Goal: Information Seeking & Learning: Compare options

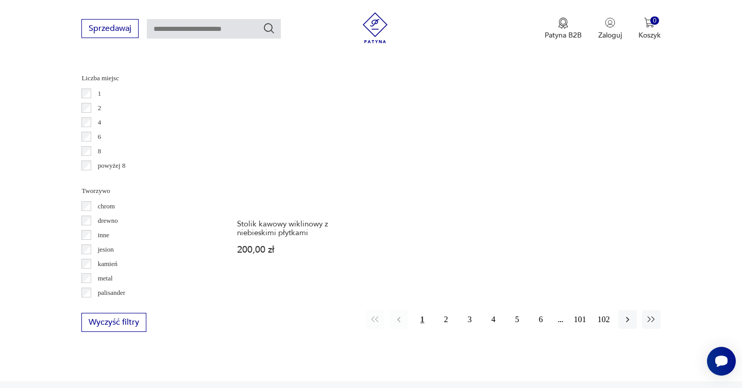
scroll to position [1507, 0]
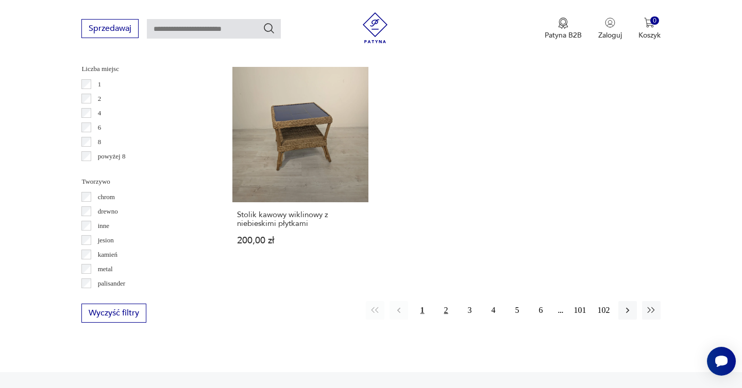
click at [441, 301] on button "2" at bounding box center [446, 310] width 19 height 19
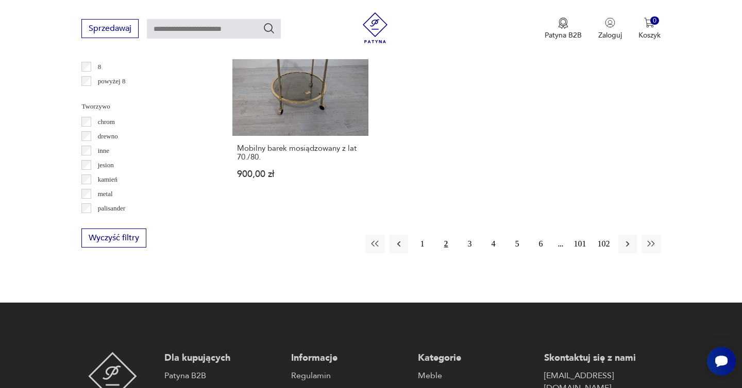
scroll to position [1622, 0]
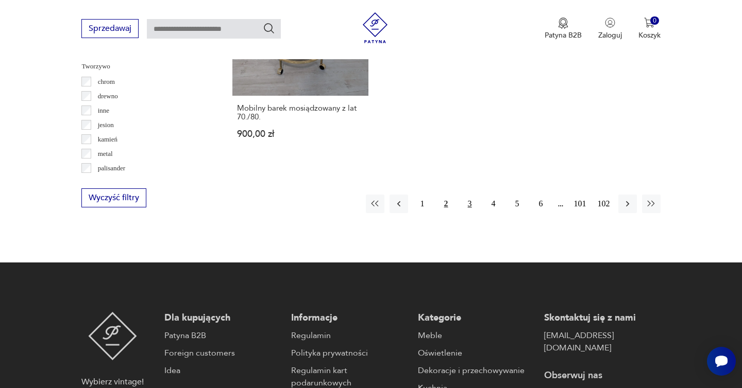
click at [472, 195] on button "3" at bounding box center [469, 204] width 19 height 19
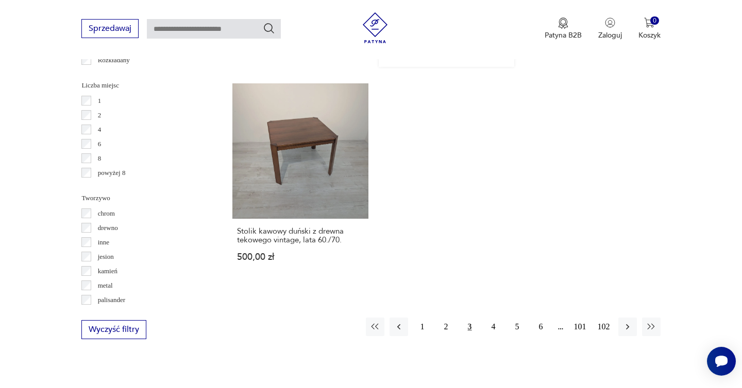
scroll to position [1497, 0]
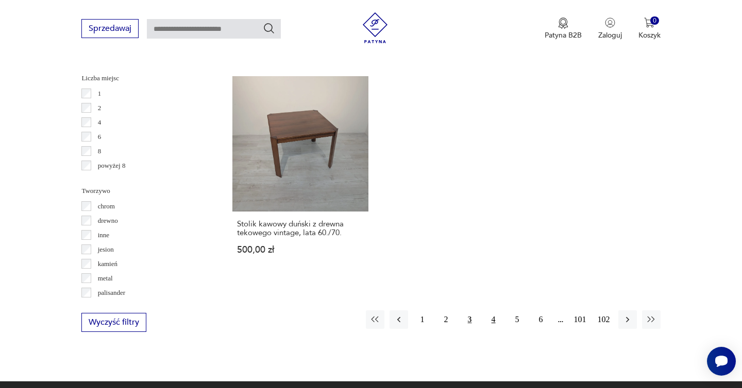
click at [492, 314] on button "4" at bounding box center [493, 320] width 19 height 19
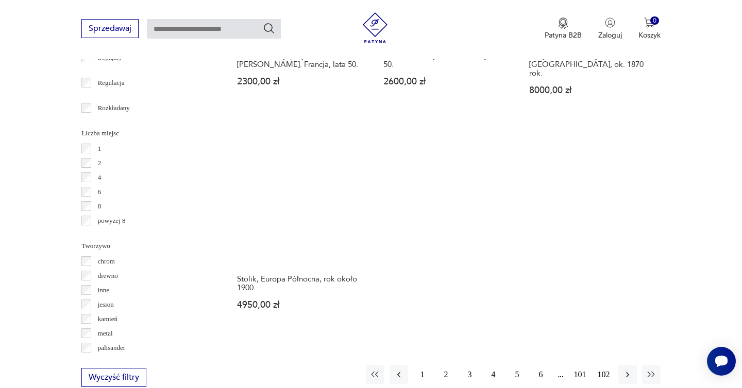
scroll to position [1530, 0]
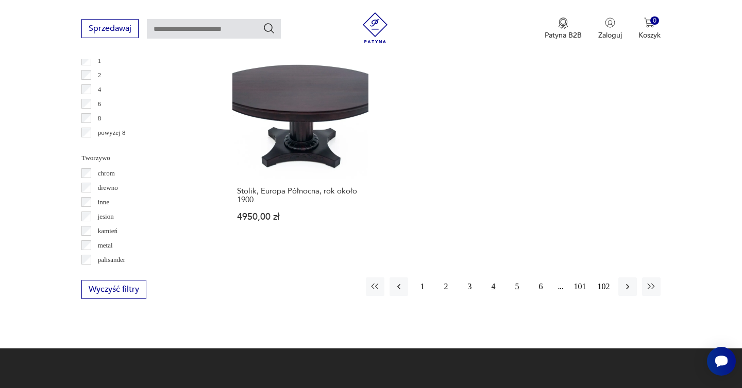
click at [513, 278] on button "5" at bounding box center [517, 287] width 19 height 19
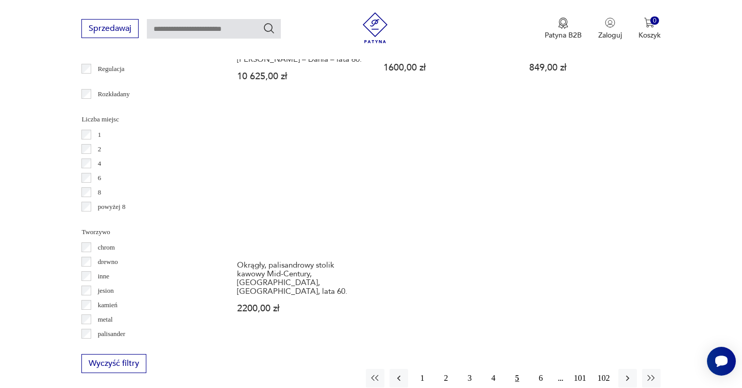
scroll to position [1470, 0]
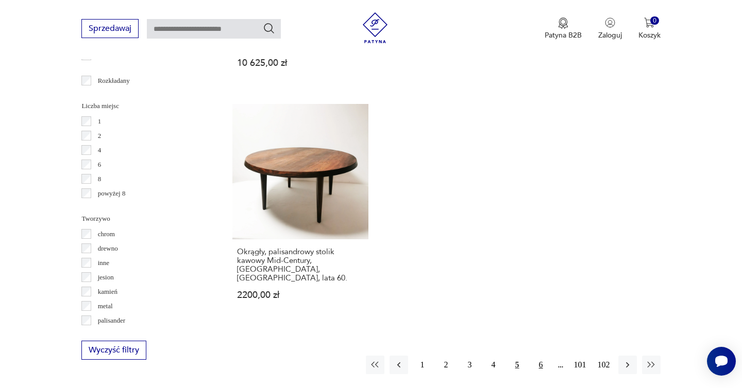
click at [539, 356] on button "6" at bounding box center [541, 365] width 19 height 19
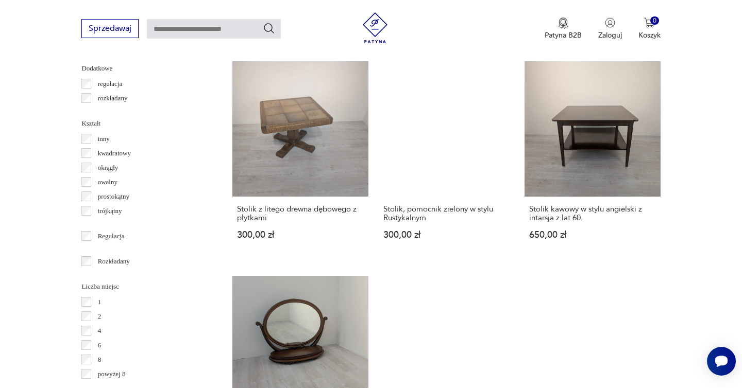
scroll to position [1421, 0]
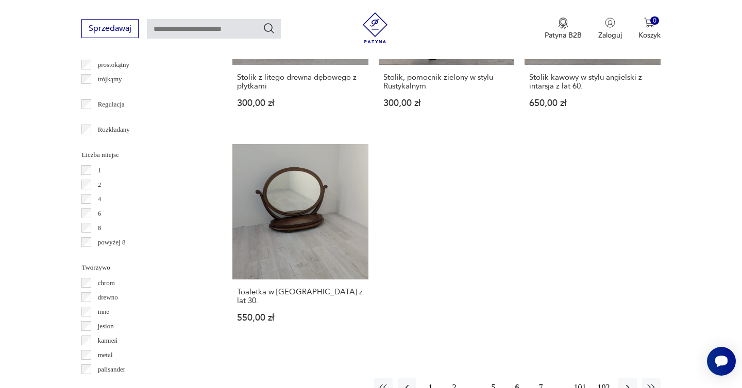
click at [543, 379] on button "7" at bounding box center [541, 388] width 19 height 19
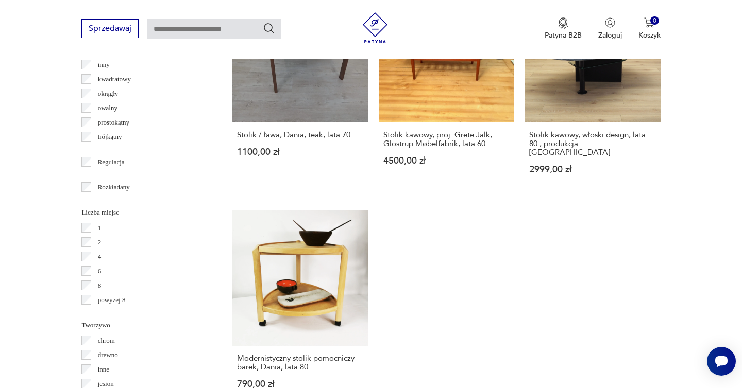
scroll to position [1428, 0]
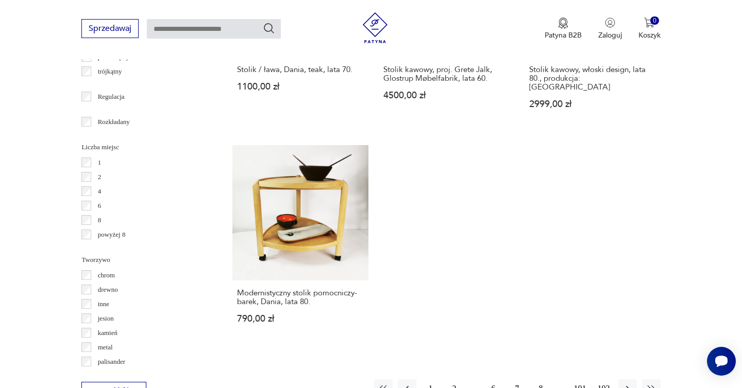
click at [543, 380] on button "8" at bounding box center [541, 389] width 19 height 19
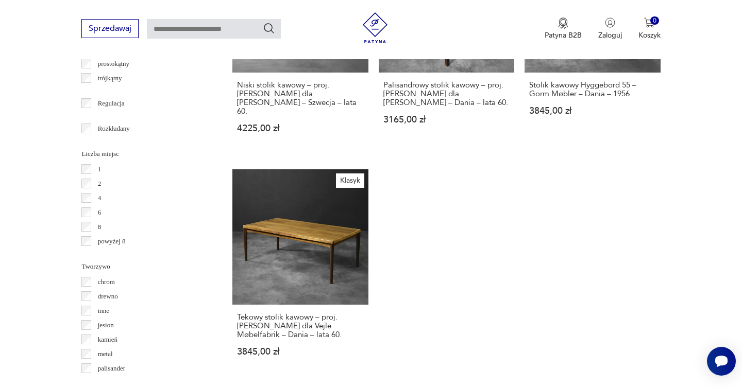
scroll to position [1494, 0]
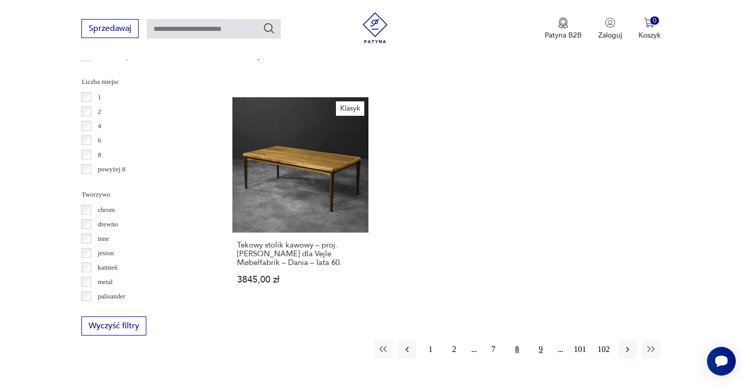
click at [542, 344] on button "9" at bounding box center [541, 349] width 19 height 19
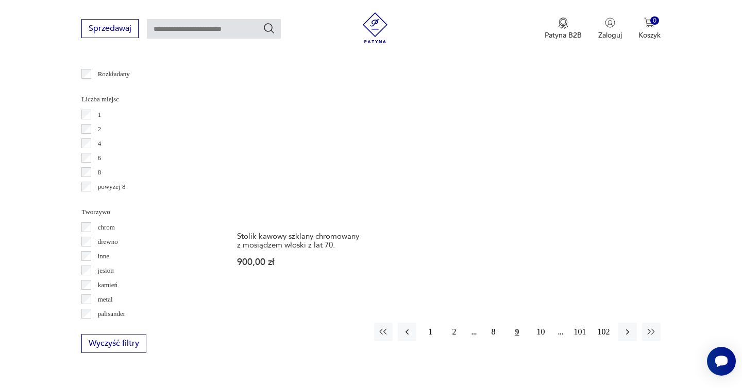
scroll to position [1561, 0]
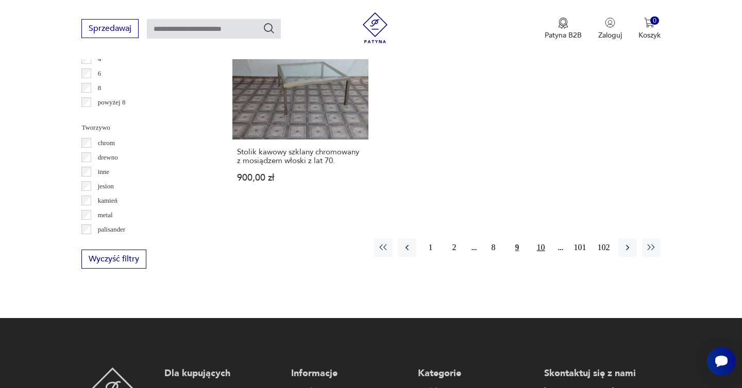
click at [539, 238] on button "10" at bounding box center [541, 247] width 19 height 19
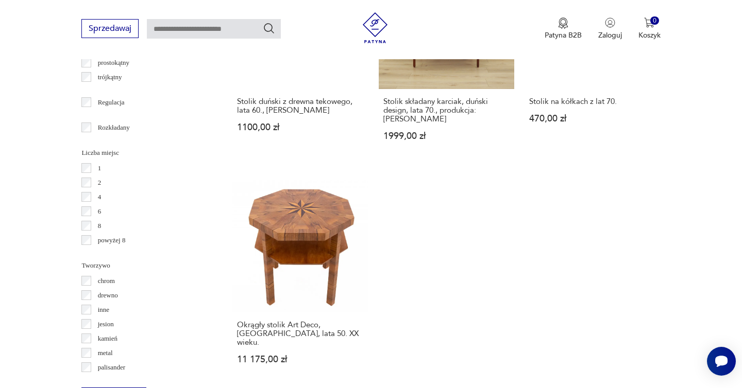
scroll to position [1497, 0]
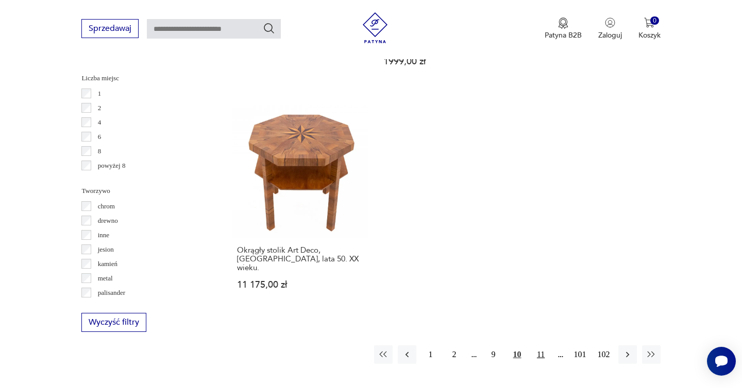
click at [539, 346] on button "11" at bounding box center [541, 355] width 19 height 19
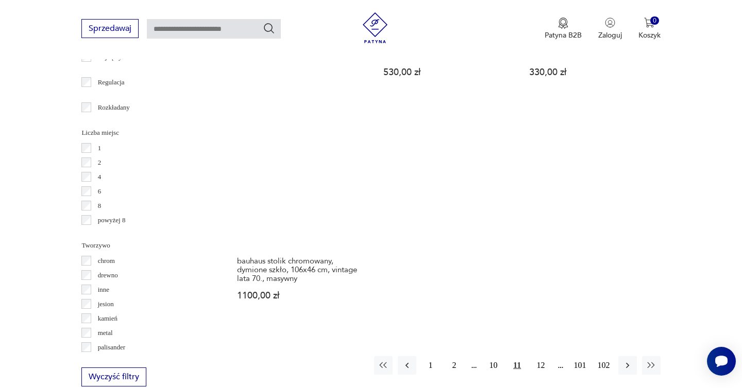
scroll to position [1494, 0]
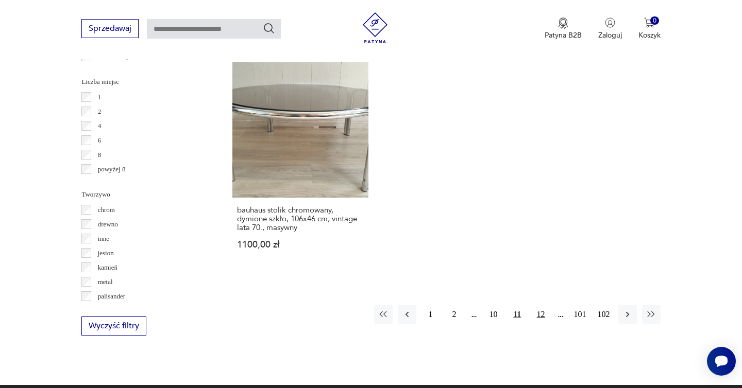
click at [538, 305] on button "12" at bounding box center [541, 314] width 19 height 19
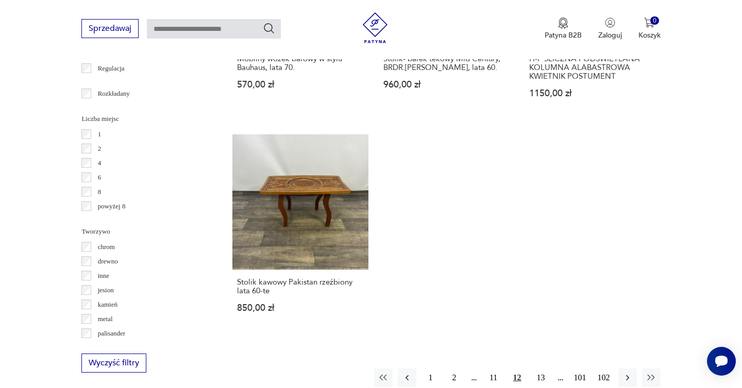
scroll to position [1509, 0]
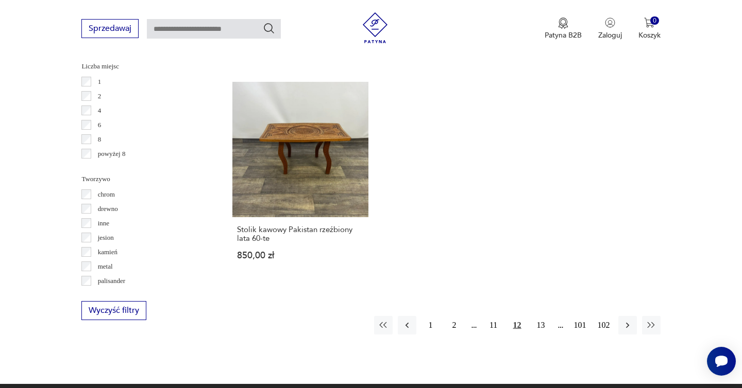
click at [538, 316] on button "13" at bounding box center [541, 325] width 19 height 19
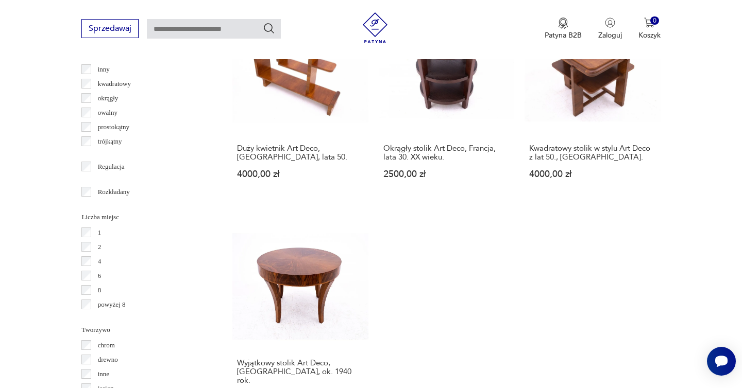
scroll to position [1524, 0]
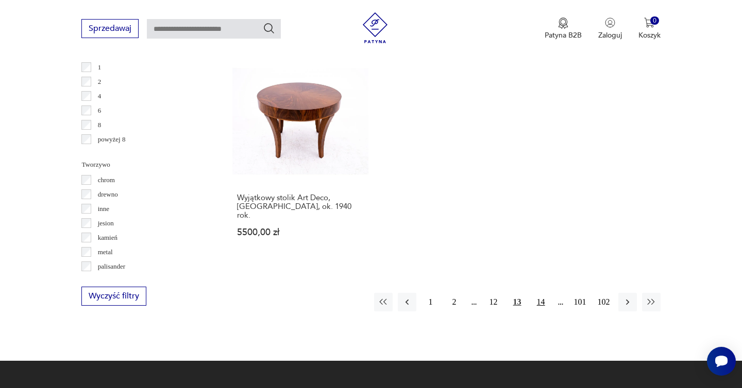
click at [541, 293] on button "14" at bounding box center [541, 302] width 19 height 19
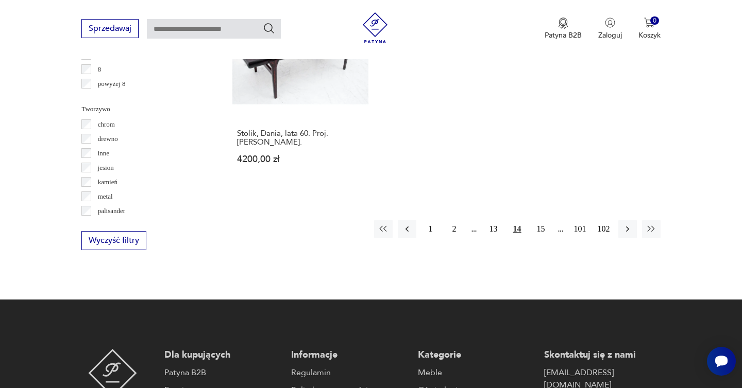
scroll to position [1592, 0]
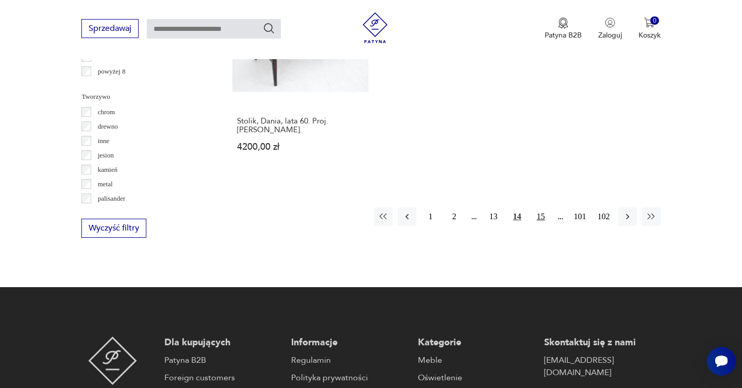
click at [541, 208] on button "15" at bounding box center [541, 217] width 19 height 19
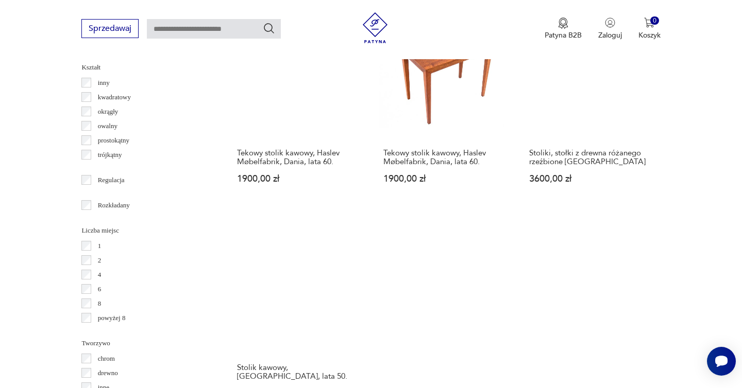
scroll to position [1438, 0]
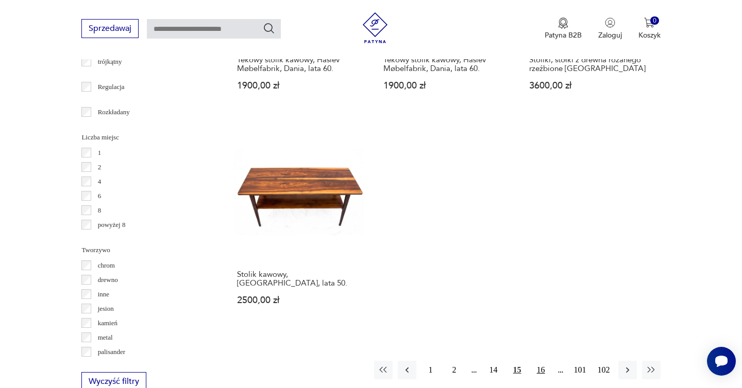
click at [543, 361] on button "16" at bounding box center [541, 370] width 19 height 19
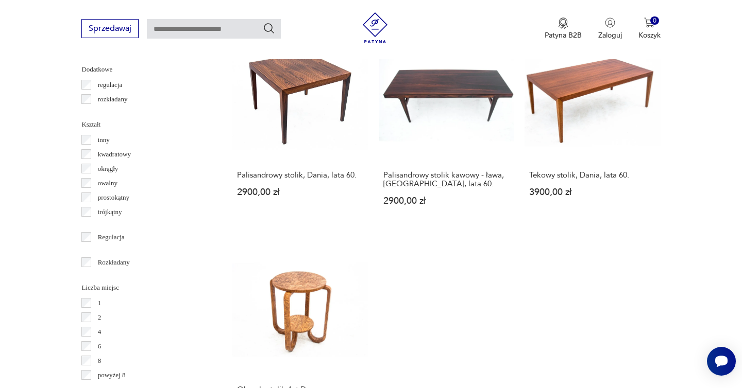
scroll to position [1619, 0]
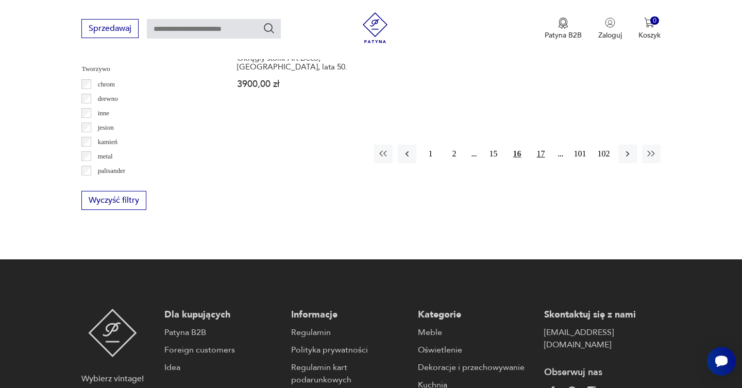
click at [539, 158] on button "17" at bounding box center [541, 154] width 19 height 19
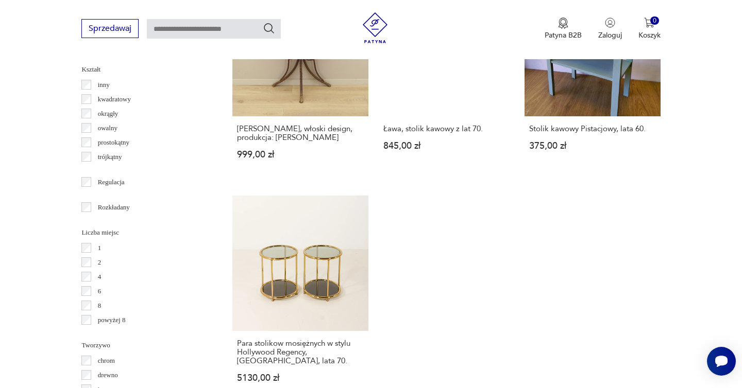
scroll to position [1457, 0]
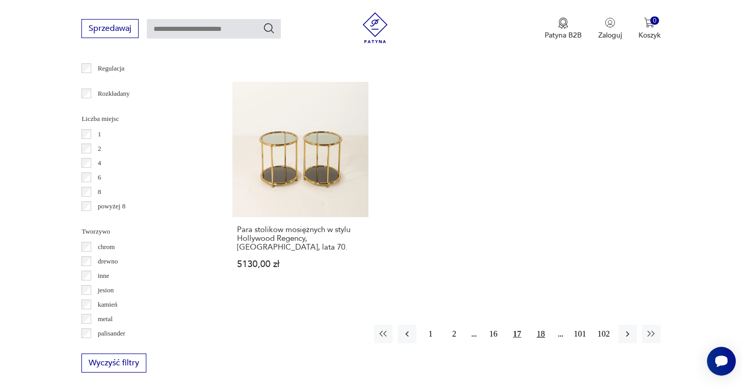
click at [540, 333] on button "18" at bounding box center [541, 334] width 19 height 19
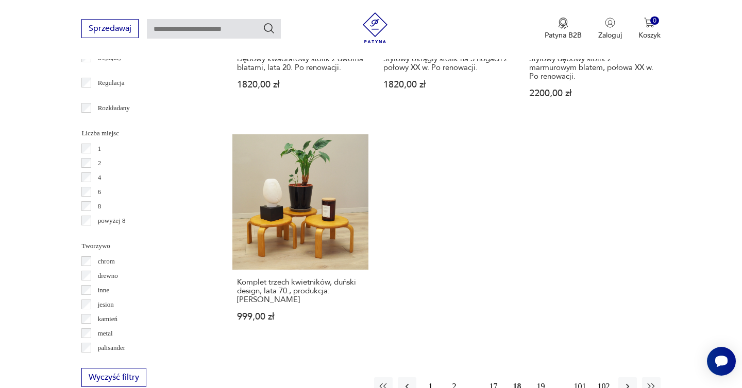
scroll to position [1482, 0]
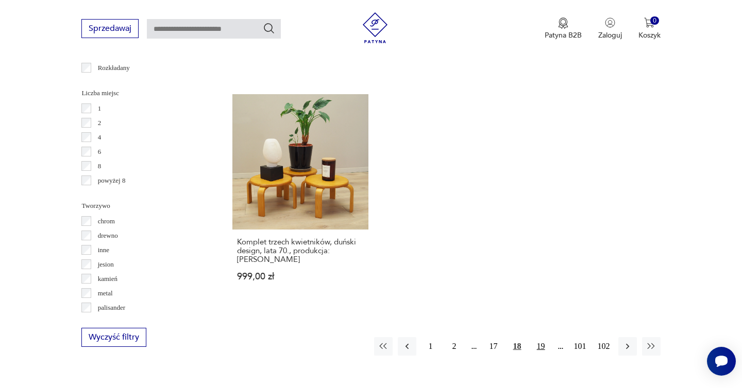
click at [543, 339] on button "19" at bounding box center [541, 346] width 19 height 19
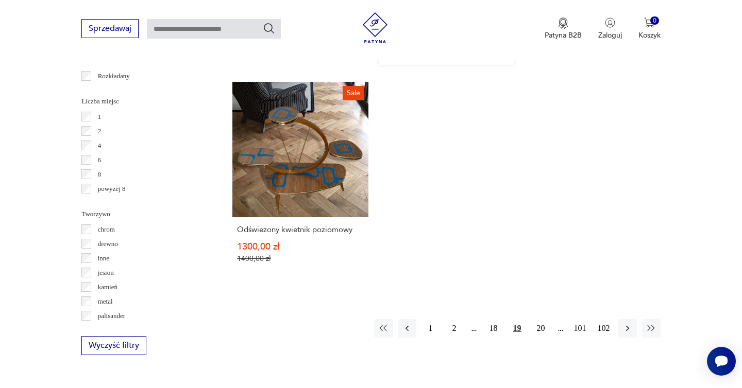
scroll to position [1500, 0]
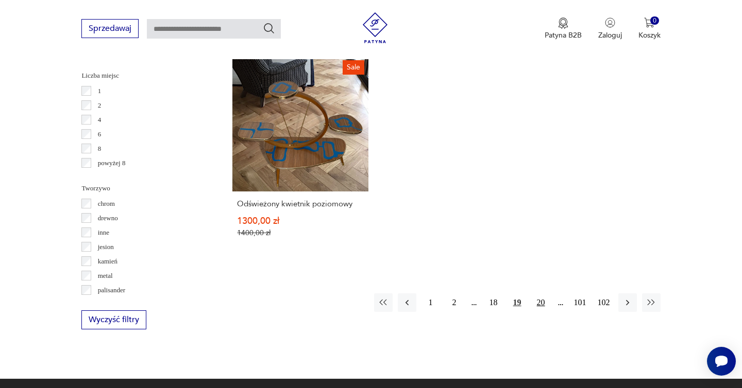
click at [545, 304] on button "20" at bounding box center [541, 303] width 19 height 19
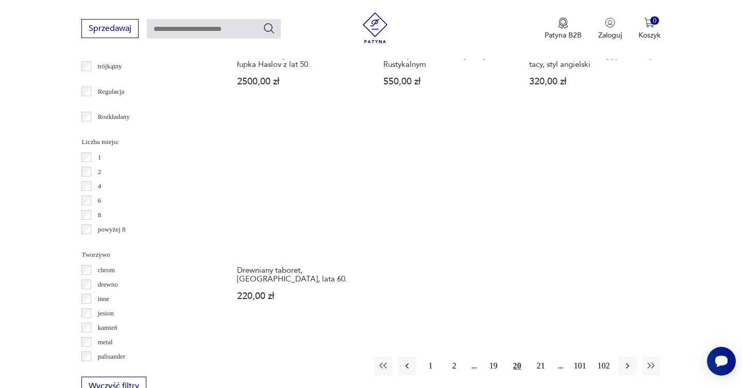
scroll to position [1447, 0]
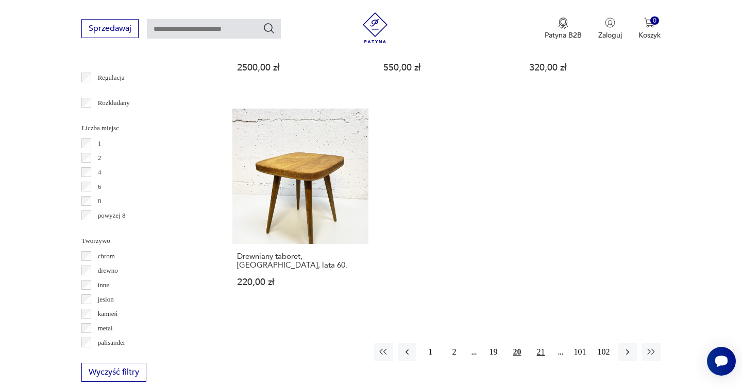
click at [544, 343] on button "21" at bounding box center [541, 352] width 19 height 19
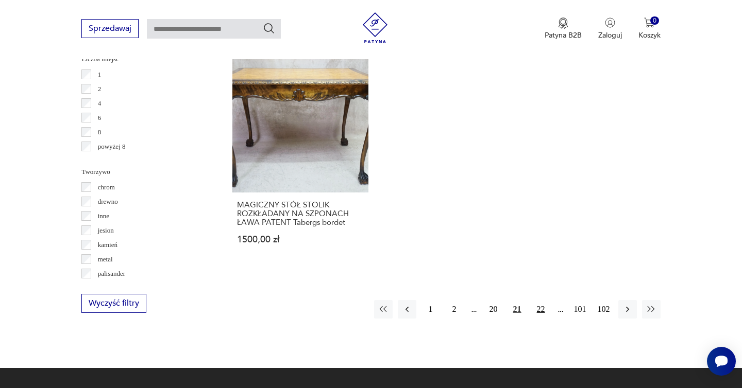
click at [541, 300] on button "22" at bounding box center [541, 309] width 19 height 19
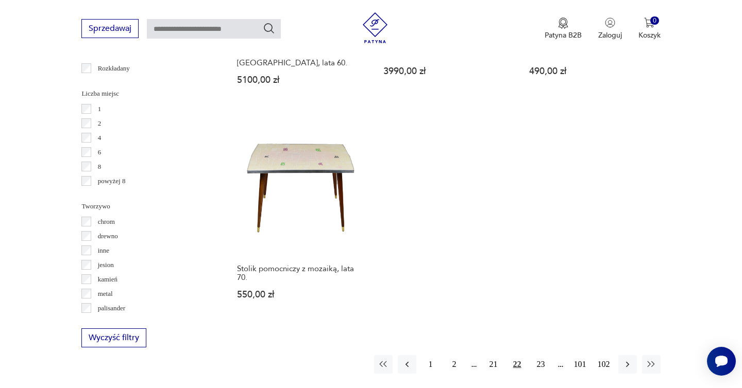
scroll to position [1491, 0]
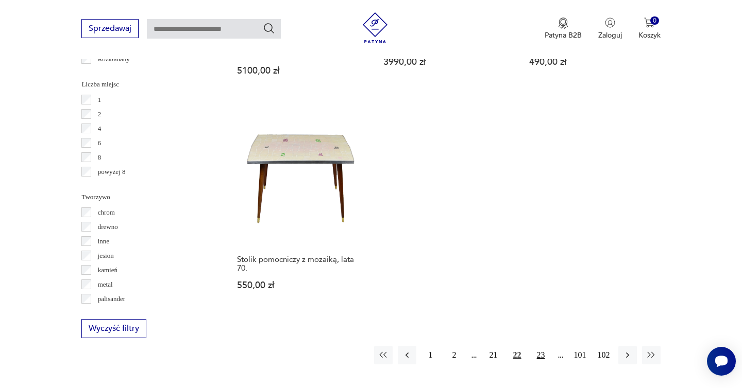
click at [538, 346] on button "23" at bounding box center [541, 355] width 19 height 19
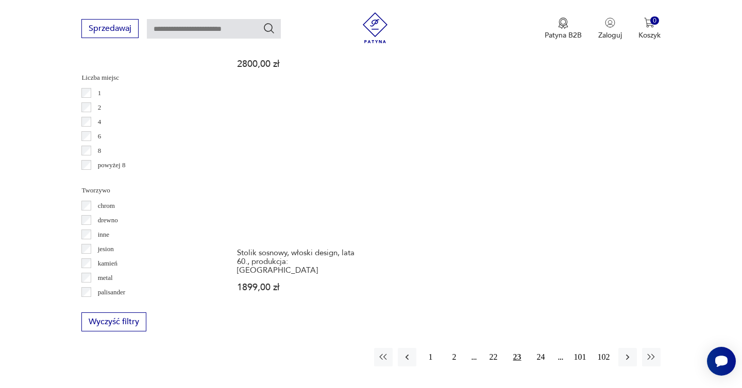
scroll to position [1510, 0]
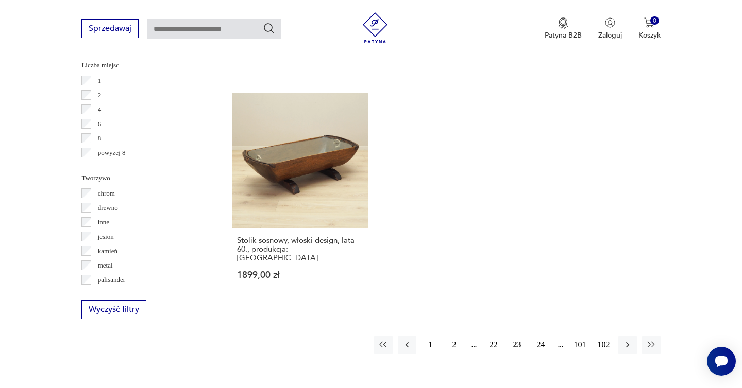
click at [541, 336] on button "24" at bounding box center [541, 345] width 19 height 19
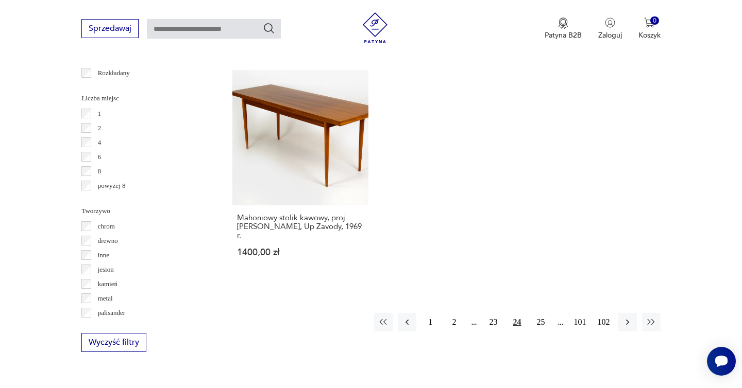
scroll to position [1493, 0]
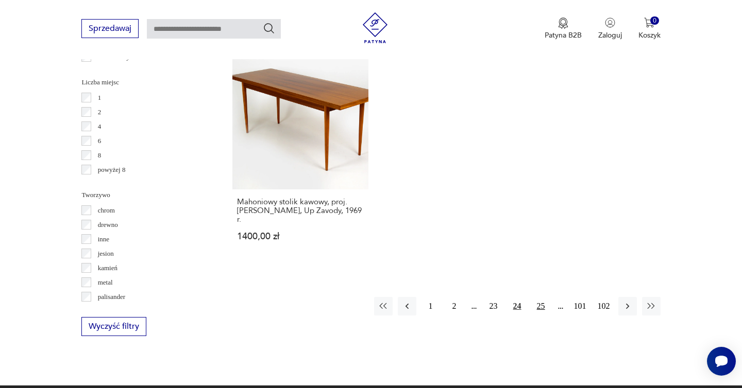
click at [545, 300] on button "25" at bounding box center [541, 306] width 19 height 19
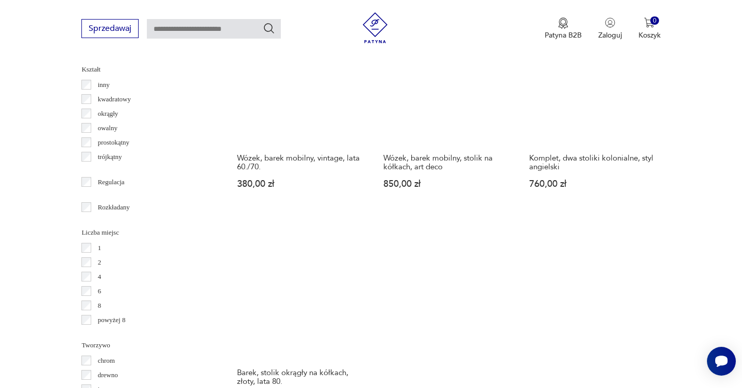
scroll to position [1510, 0]
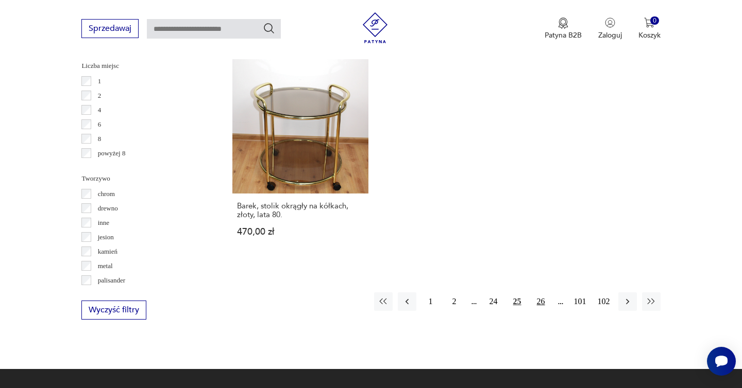
click at [544, 298] on button "26" at bounding box center [541, 302] width 19 height 19
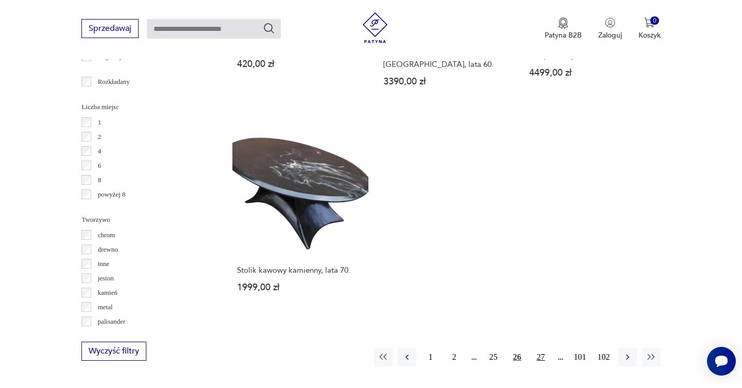
click at [540, 348] on button "27" at bounding box center [541, 357] width 19 height 19
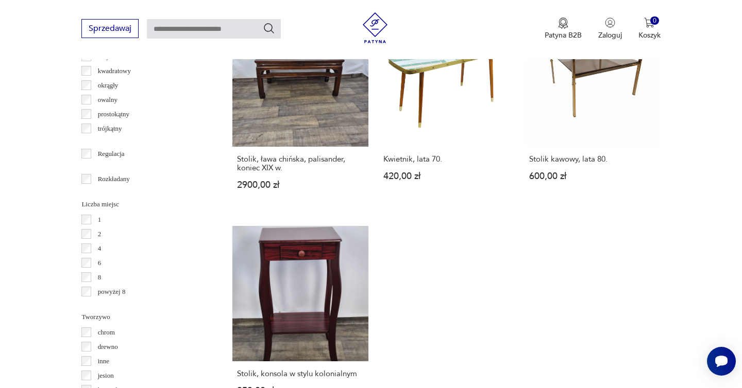
scroll to position [1529, 0]
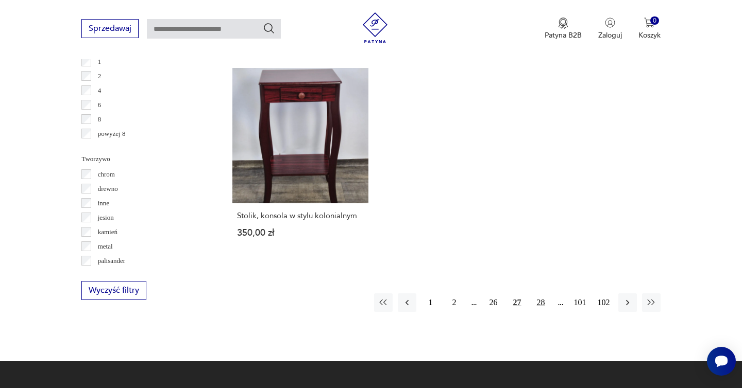
click at [541, 294] on button "28" at bounding box center [541, 303] width 19 height 19
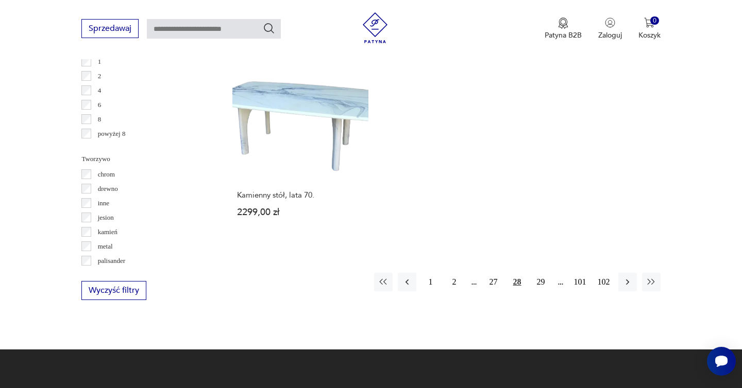
scroll to position [1534, 0]
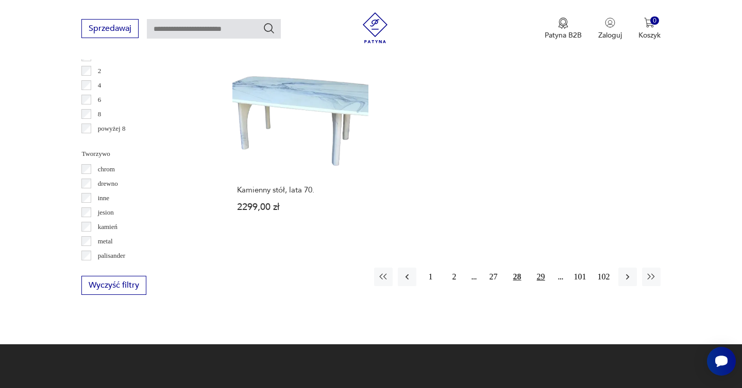
click at [541, 268] on button "29" at bounding box center [541, 277] width 19 height 19
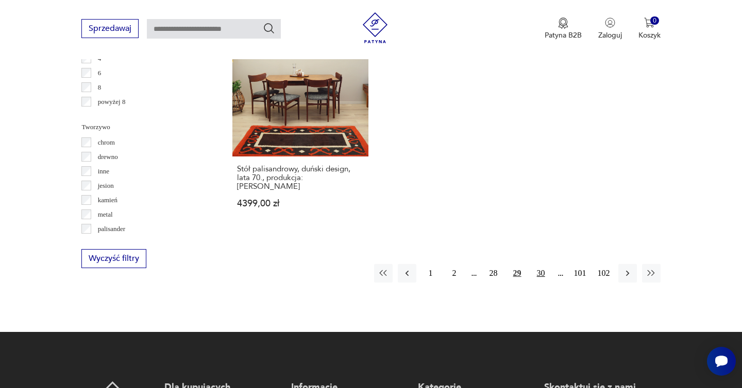
click at [541, 264] on button "30" at bounding box center [541, 273] width 19 height 19
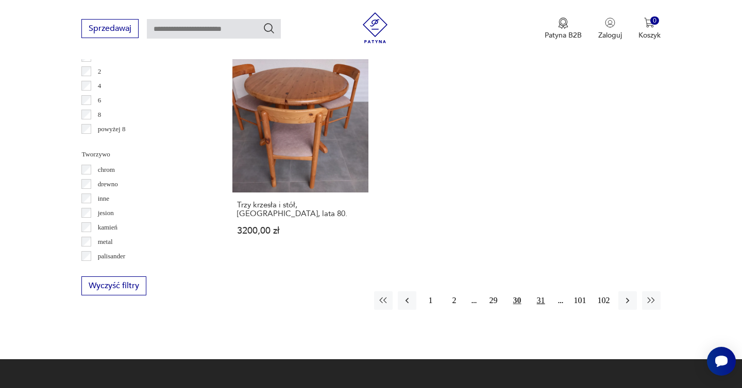
click at [540, 292] on button "31" at bounding box center [541, 301] width 19 height 19
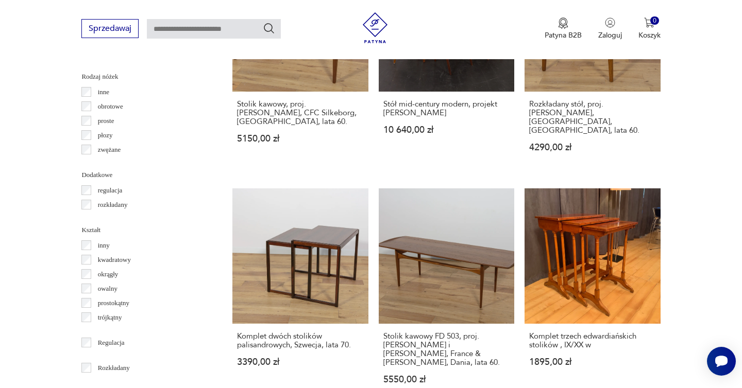
scroll to position [1469, 0]
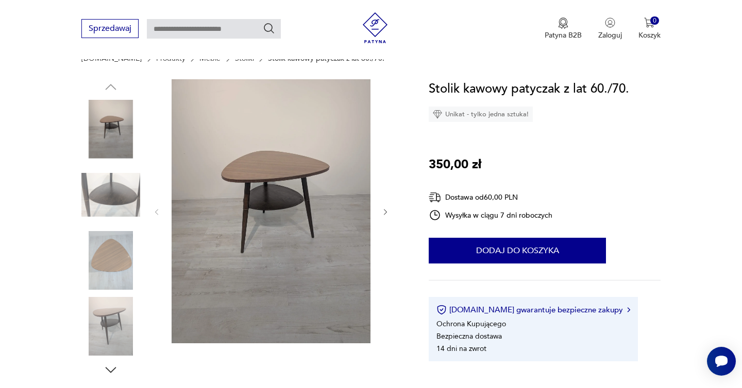
scroll to position [116, 0]
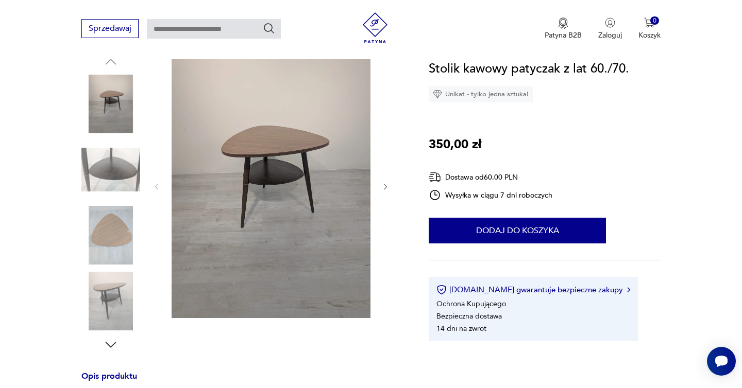
click at [124, 180] on img at bounding box center [110, 170] width 59 height 59
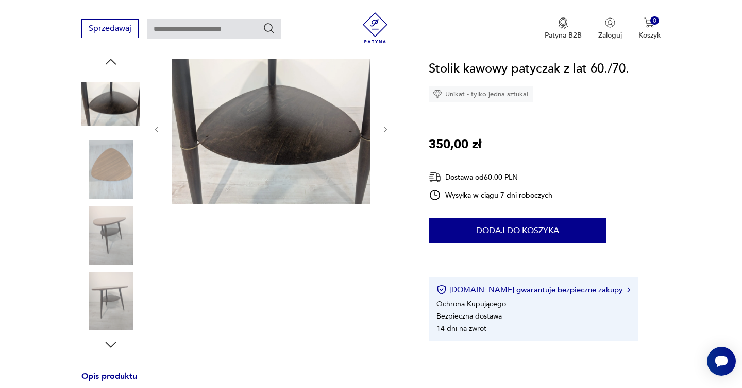
click at [120, 173] on img at bounding box center [110, 170] width 59 height 59
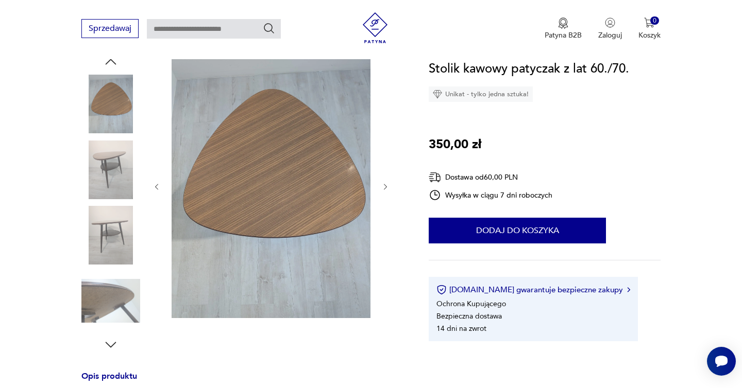
click at [118, 187] on img at bounding box center [110, 170] width 59 height 59
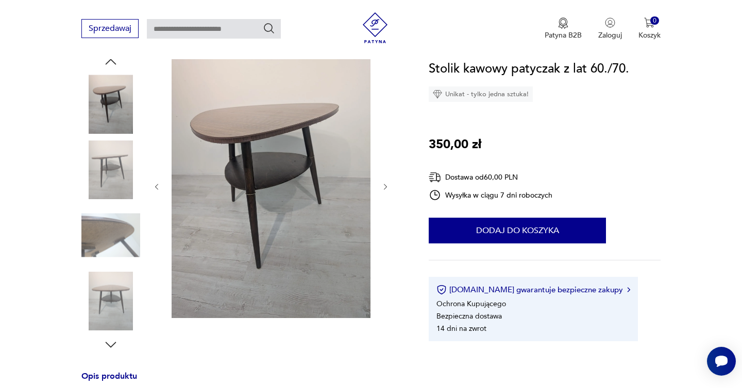
click at [118, 187] on img at bounding box center [110, 170] width 59 height 59
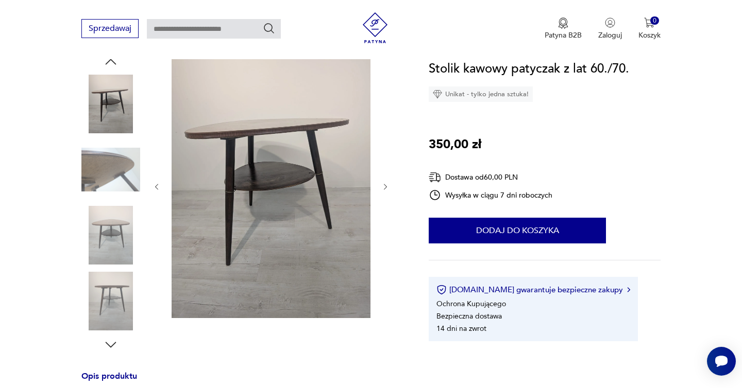
click at [118, 187] on img at bounding box center [110, 170] width 59 height 59
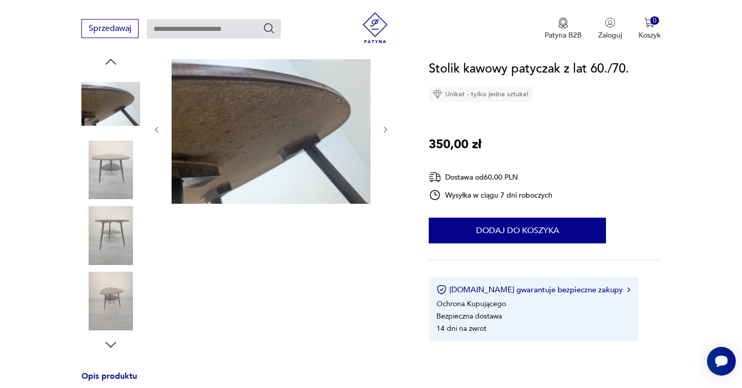
click at [118, 187] on img at bounding box center [110, 170] width 59 height 59
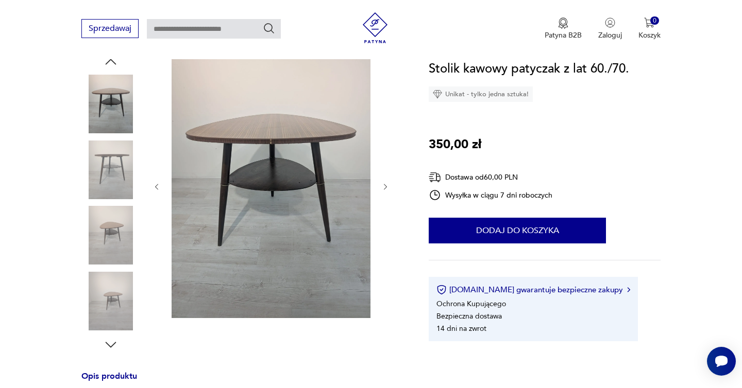
click at [118, 187] on img at bounding box center [110, 170] width 59 height 59
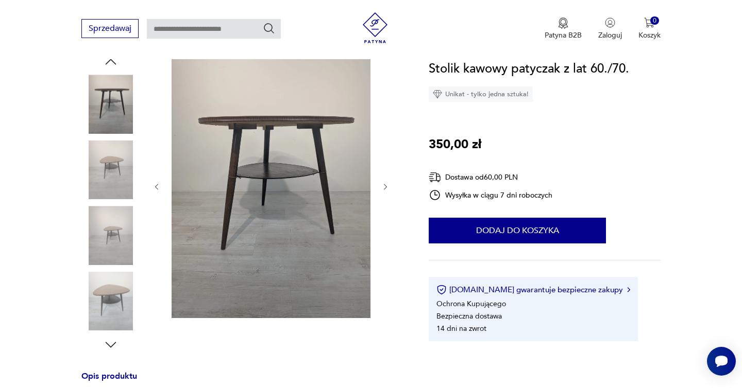
click at [118, 187] on img at bounding box center [110, 170] width 59 height 59
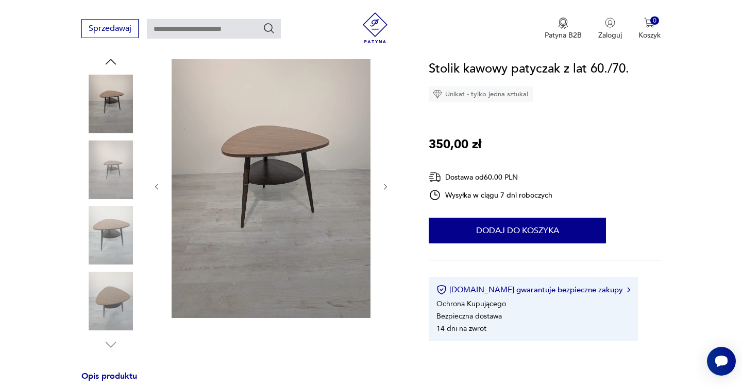
click at [118, 187] on img at bounding box center [110, 170] width 59 height 59
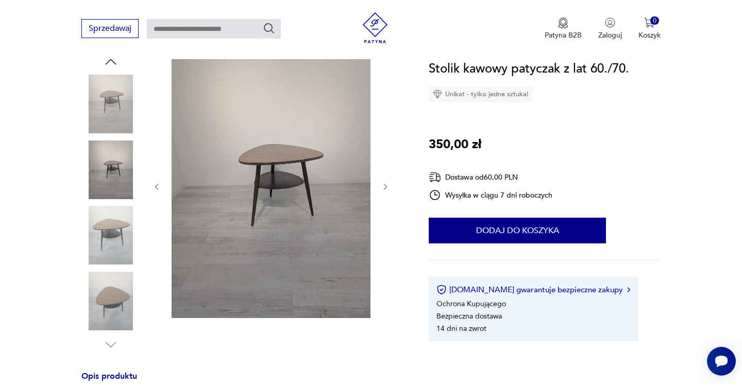
click at [117, 187] on img at bounding box center [110, 170] width 59 height 59
click at [117, 220] on img at bounding box center [110, 235] width 59 height 59
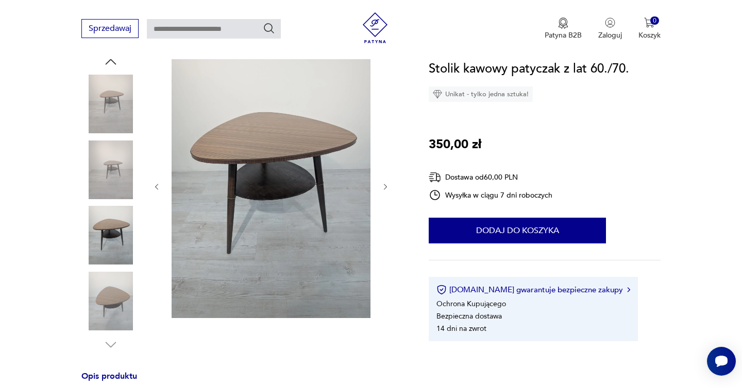
click at [116, 298] on img at bounding box center [110, 301] width 59 height 59
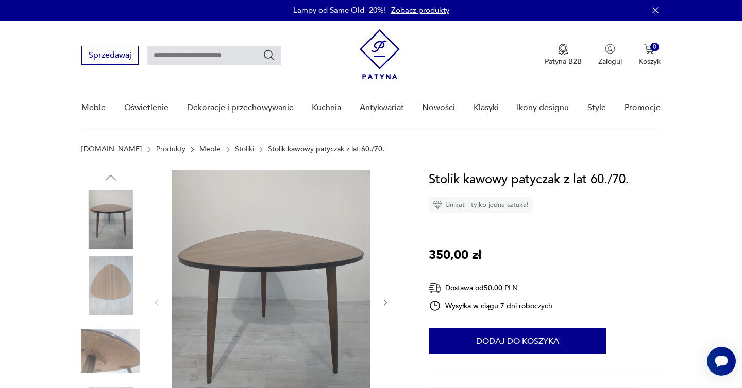
click at [114, 313] on img at bounding box center [110, 286] width 59 height 59
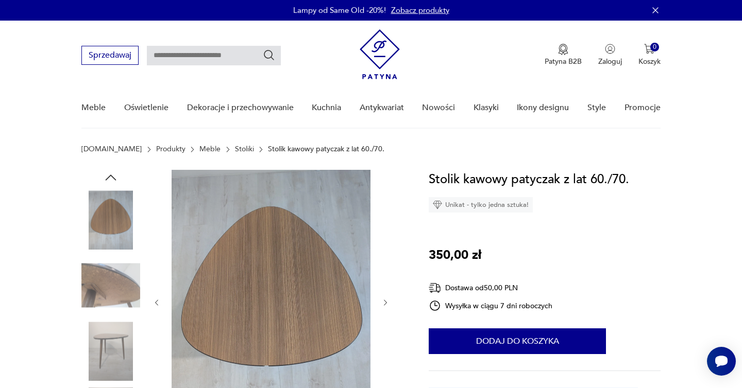
click at [113, 298] on img at bounding box center [110, 286] width 59 height 59
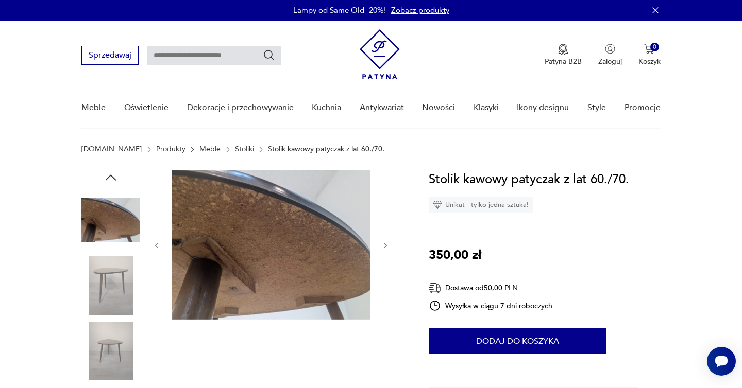
click at [113, 299] on img at bounding box center [110, 286] width 59 height 59
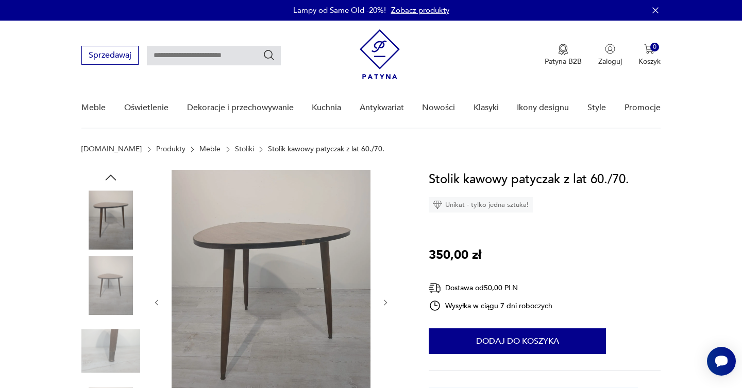
click at [113, 299] on img at bounding box center [110, 286] width 59 height 59
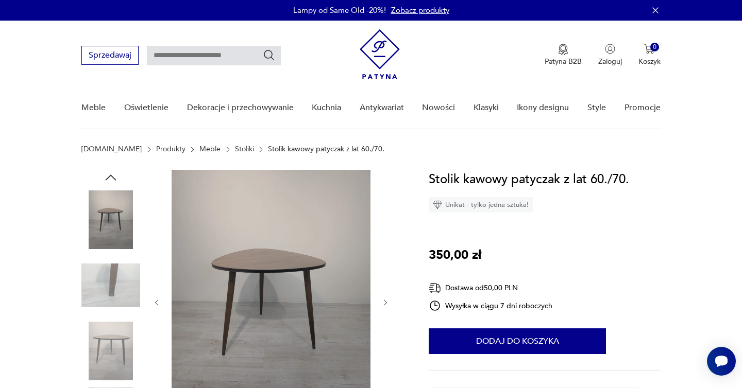
click at [113, 299] on img at bounding box center [110, 286] width 59 height 59
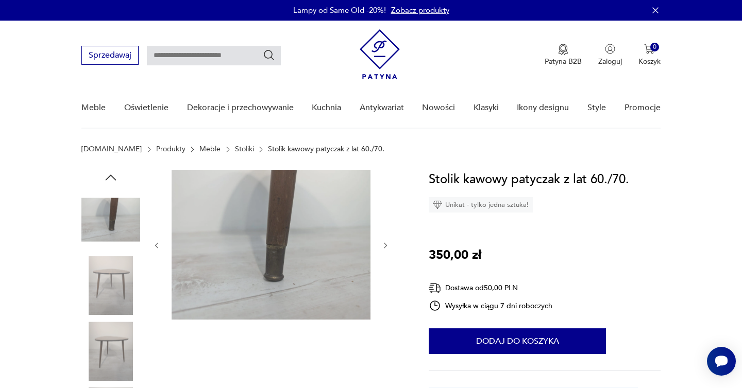
click at [113, 299] on img at bounding box center [110, 286] width 59 height 59
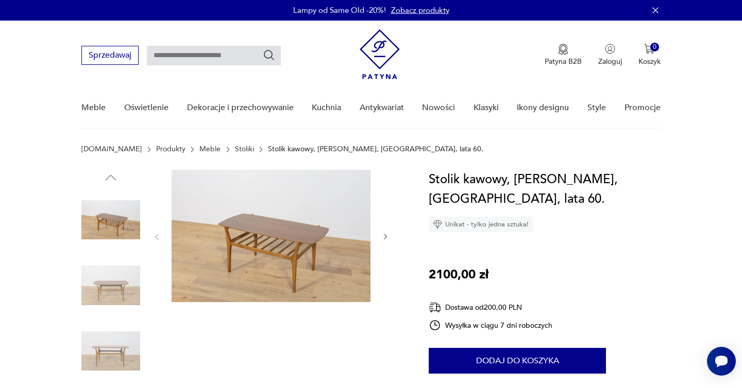
click at [118, 282] on img at bounding box center [110, 286] width 59 height 59
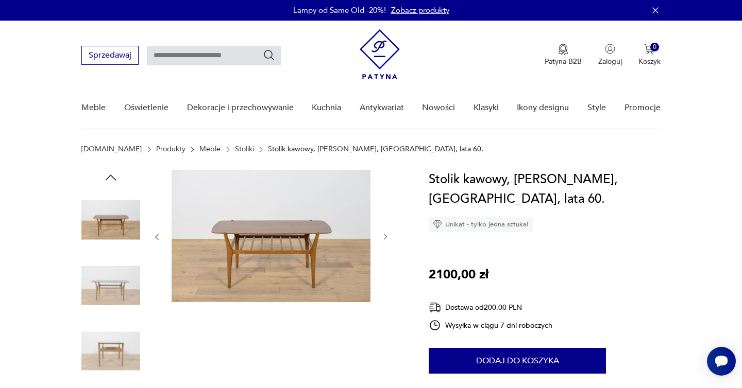
click at [255, 248] on img at bounding box center [271, 236] width 199 height 132
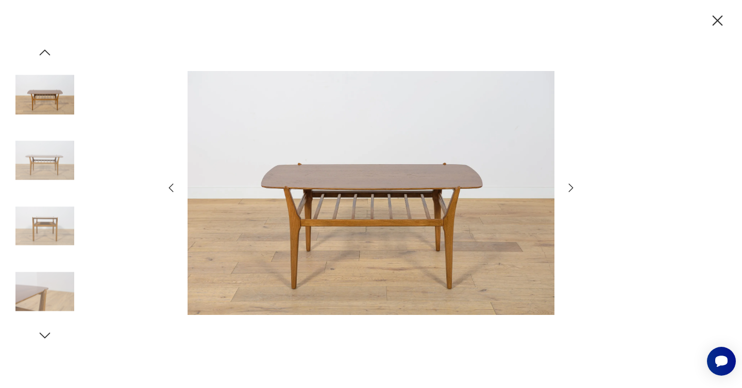
click at [578, 191] on div at bounding box center [371, 194] width 742 height 388
click at [576, 189] on icon "button" at bounding box center [571, 188] width 12 height 12
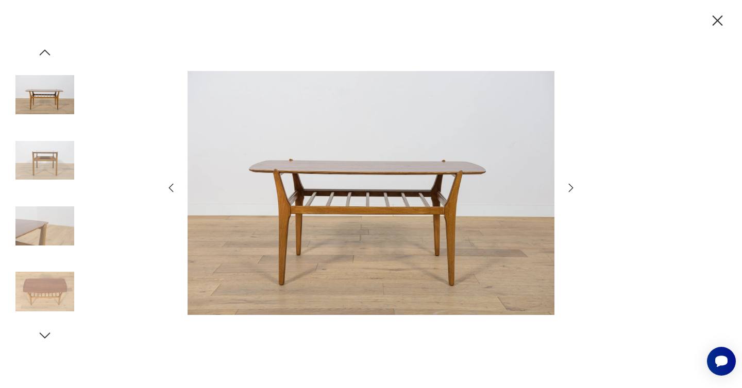
click at [574, 189] on icon "button" at bounding box center [571, 188] width 12 height 12
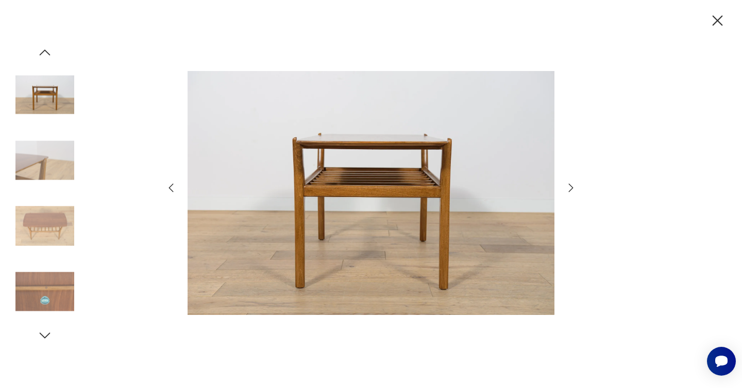
click at [574, 189] on icon "button" at bounding box center [571, 188] width 12 height 12
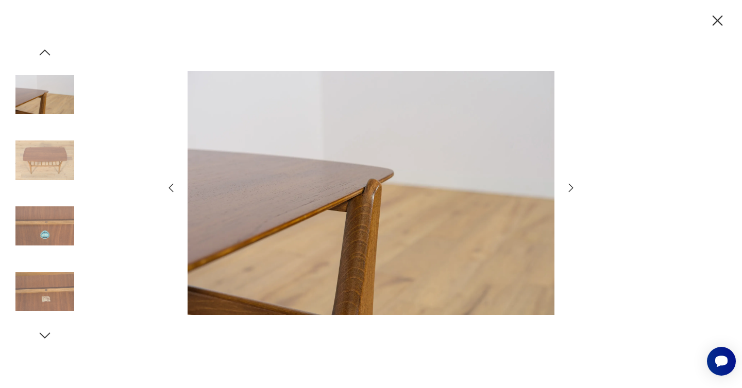
click at [574, 189] on icon "button" at bounding box center [571, 188] width 12 height 12
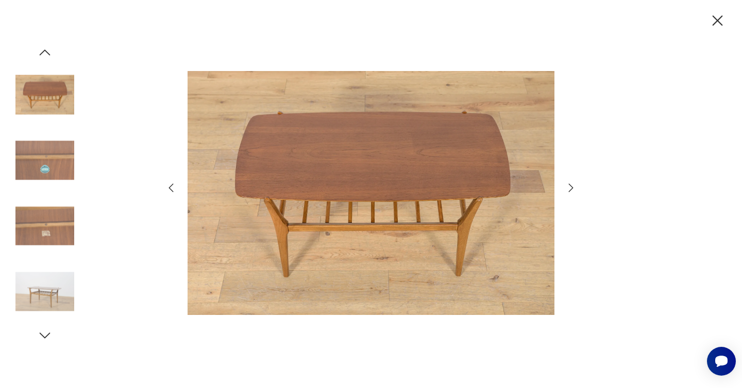
click at [574, 189] on icon "button" at bounding box center [571, 188] width 12 height 12
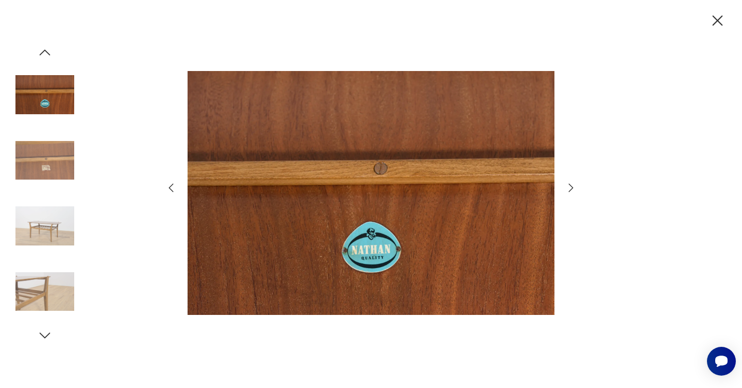
click at [574, 189] on icon "button" at bounding box center [571, 188] width 12 height 12
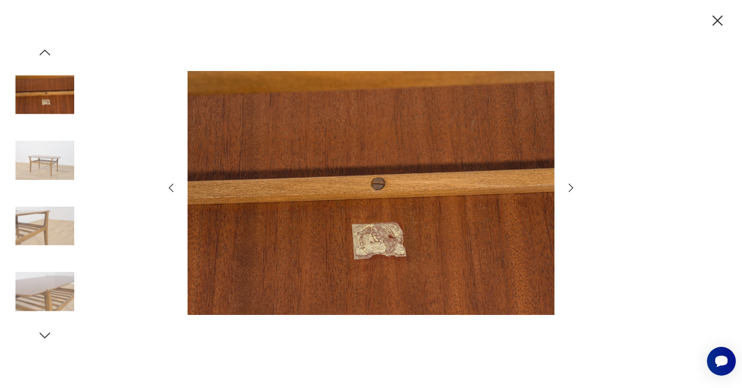
click at [574, 189] on icon "button" at bounding box center [571, 188] width 12 height 12
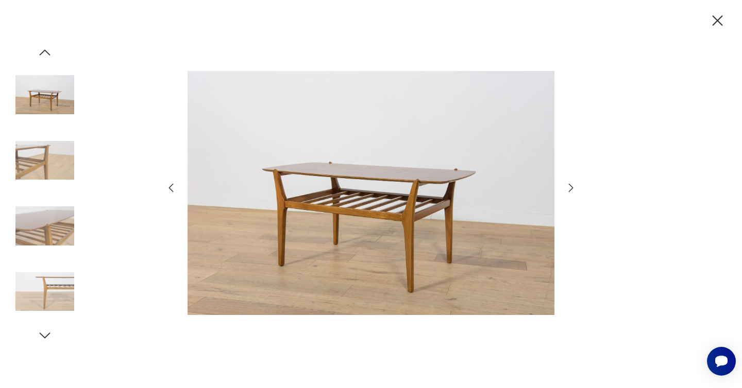
click at [574, 189] on icon "button" at bounding box center [571, 188] width 12 height 12
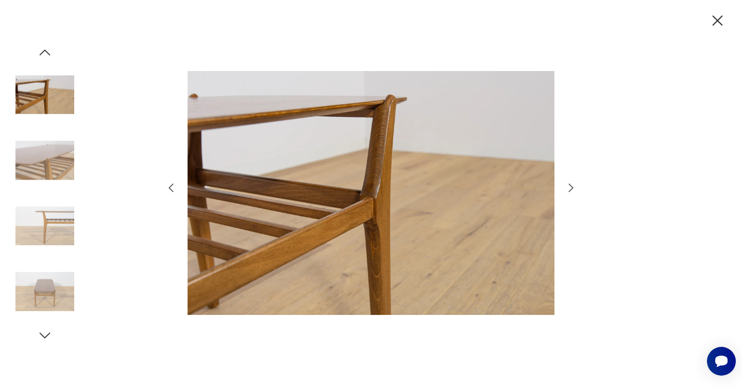
click at [718, 25] on icon "button" at bounding box center [717, 21] width 18 height 18
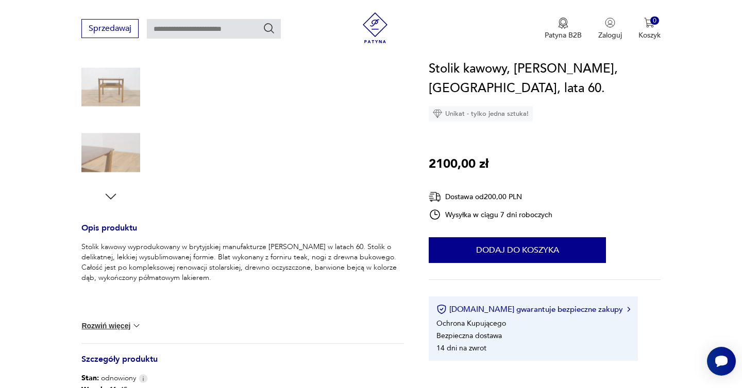
scroll to position [392, 0]
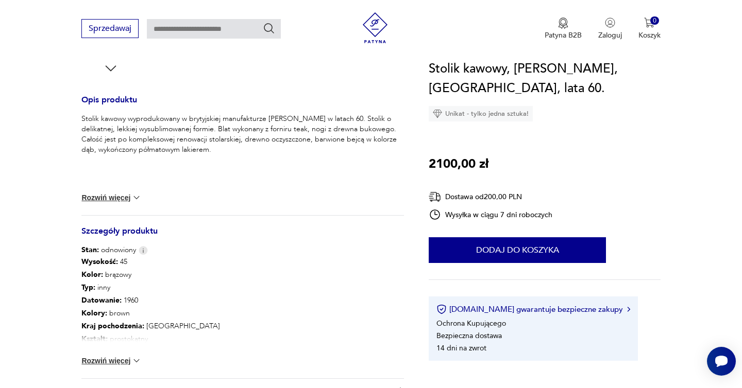
click at [129, 361] on button "Rozwiń więcej" at bounding box center [111, 361] width 60 height 10
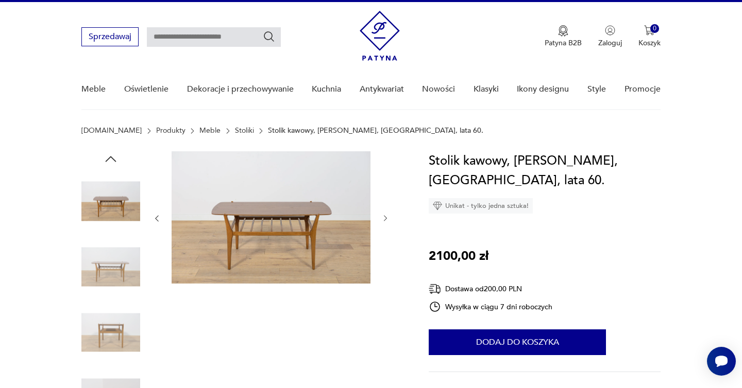
scroll to position [0, 0]
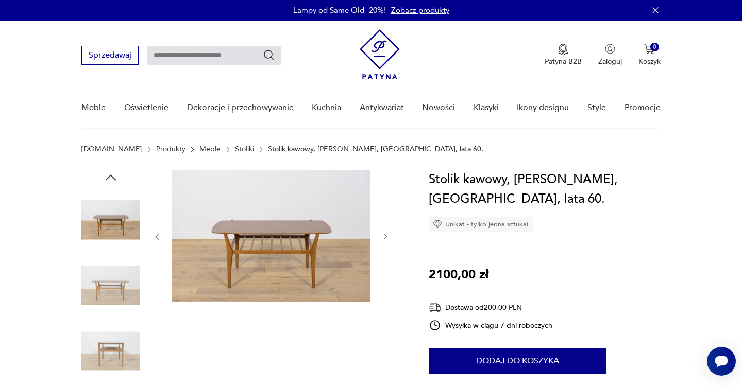
click at [104, 210] on img at bounding box center [110, 220] width 59 height 59
click at [109, 285] on img at bounding box center [110, 286] width 59 height 59
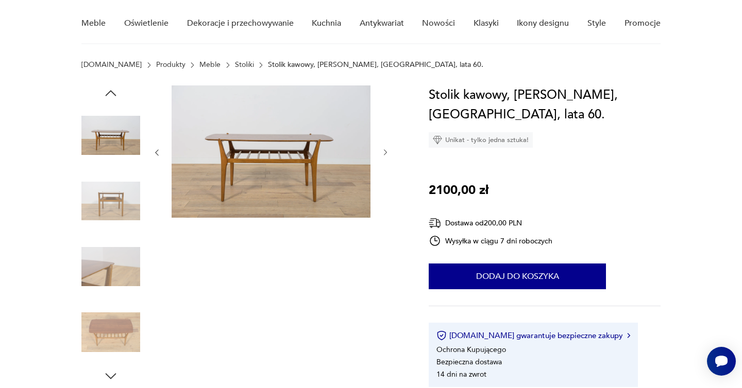
scroll to position [85, 0]
click at [115, 271] on img at bounding box center [110, 266] width 59 height 59
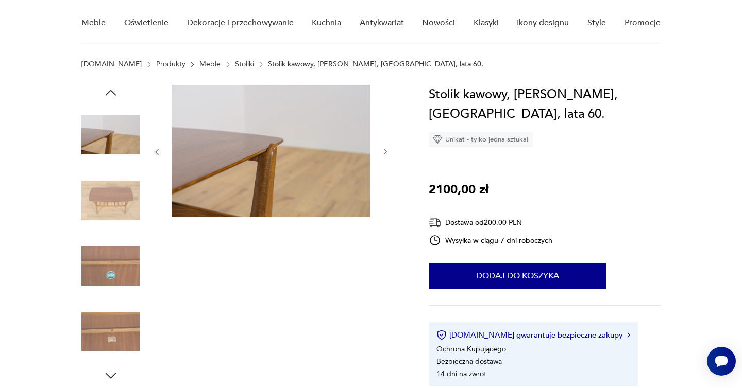
click at [109, 201] on img at bounding box center [110, 201] width 59 height 59
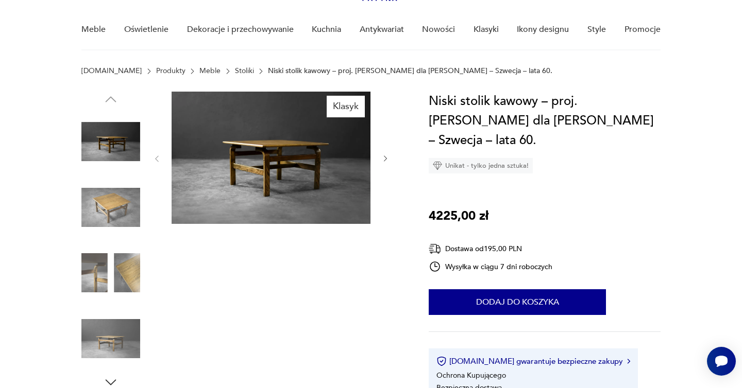
scroll to position [88, 0]
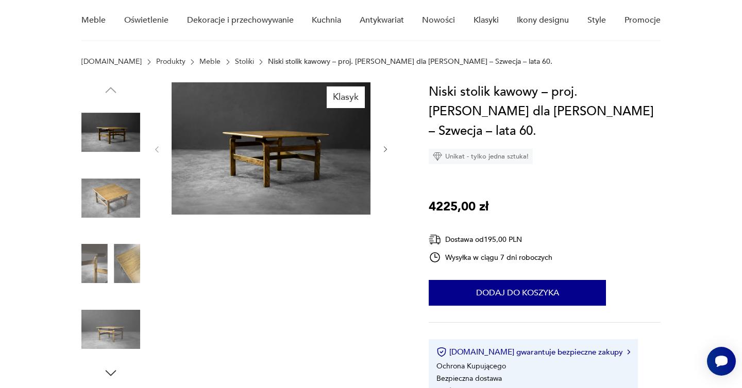
click at [100, 201] on img at bounding box center [110, 198] width 59 height 59
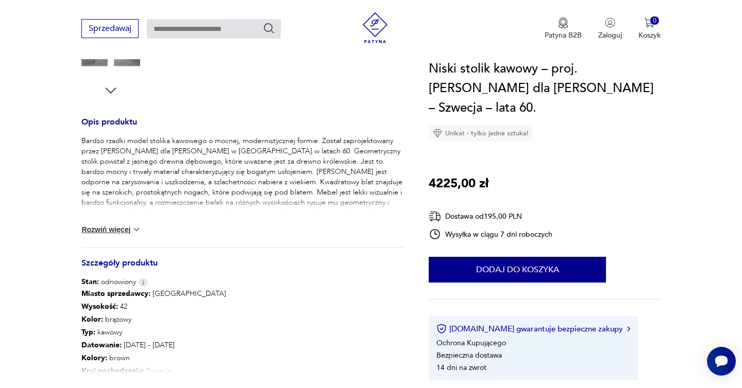
scroll to position [373, 0]
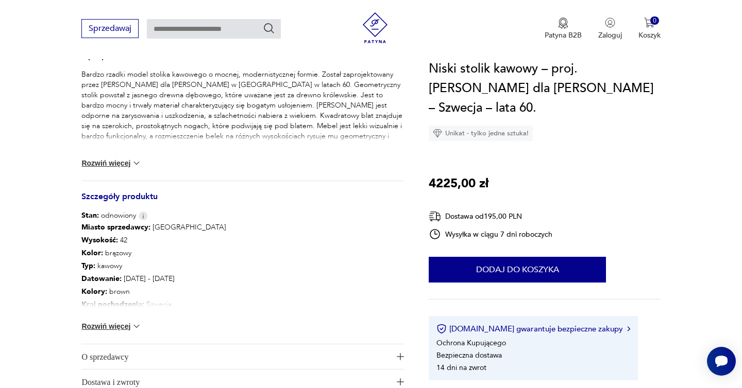
click at [124, 327] on button "Rozwiń więcej" at bounding box center [111, 326] width 60 height 10
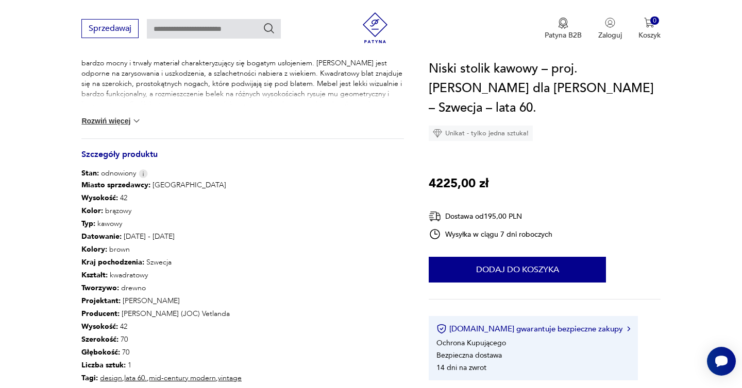
scroll to position [483, 0]
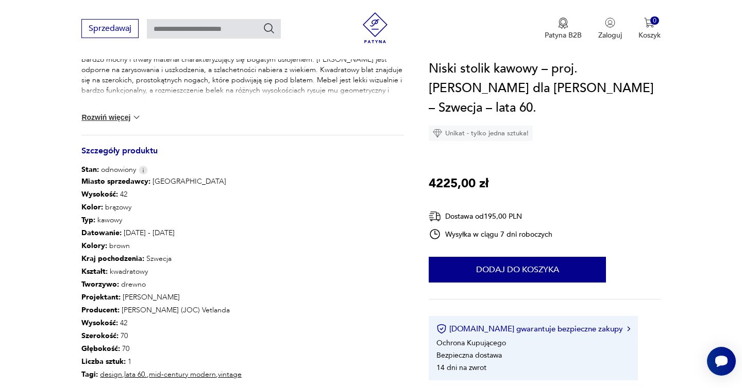
click at [208, 267] on p "Kształt : kwadratowy" at bounding box center [161, 271] width 160 height 13
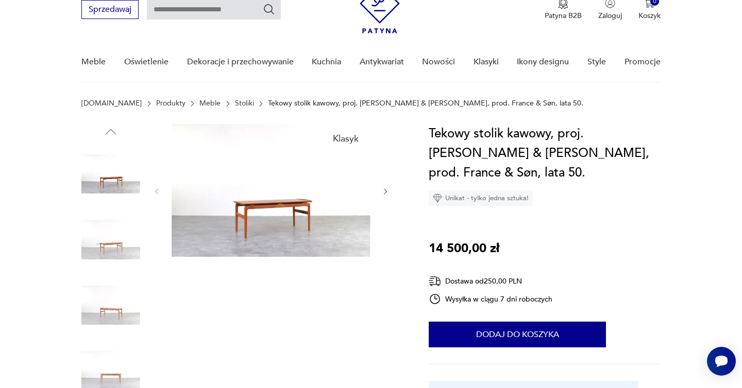
scroll to position [56, 0]
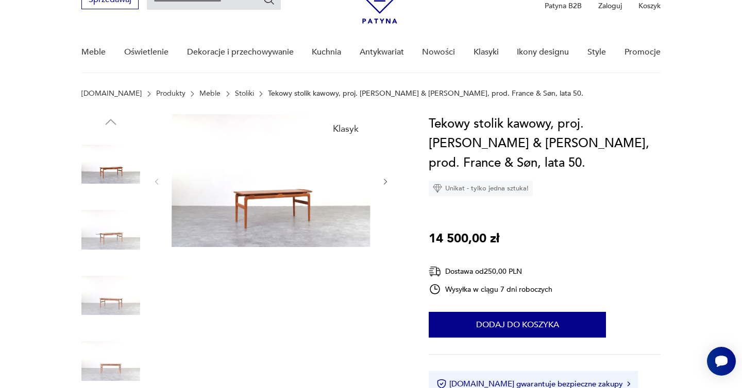
click at [114, 244] on img at bounding box center [110, 230] width 59 height 59
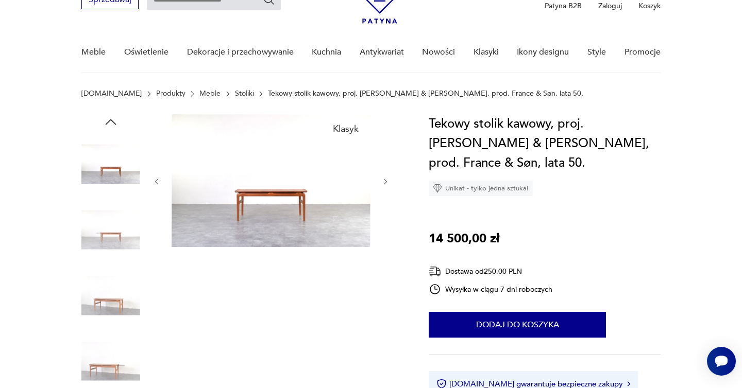
click at [114, 244] on img at bounding box center [110, 230] width 59 height 59
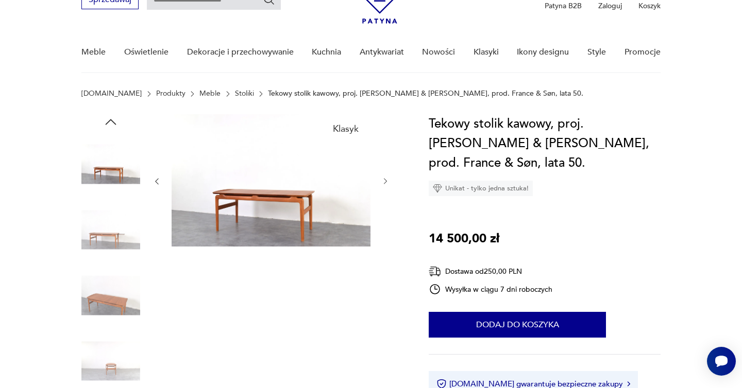
click at [114, 244] on img at bounding box center [110, 230] width 59 height 59
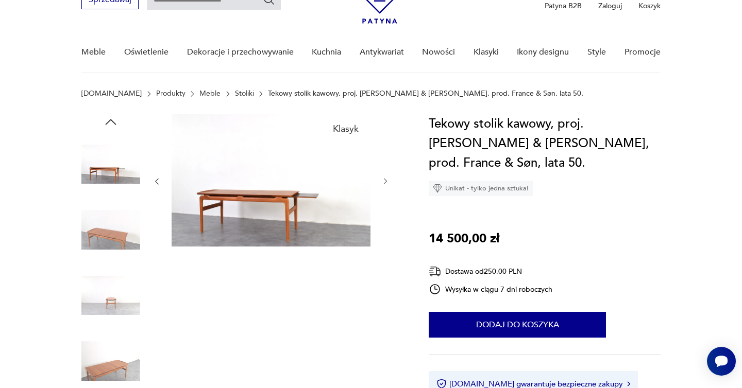
click at [114, 244] on img at bounding box center [110, 230] width 59 height 59
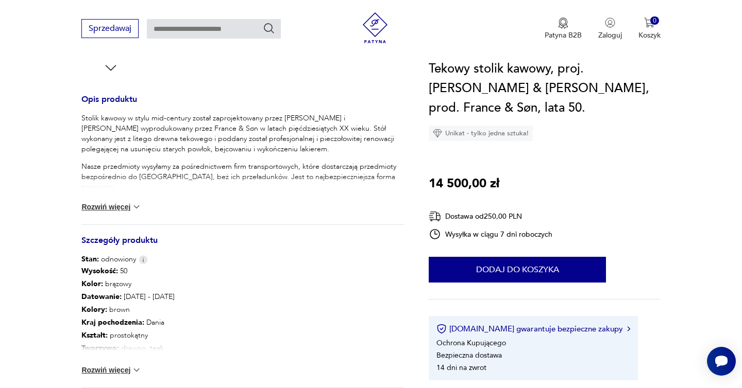
scroll to position [394, 0]
click at [118, 380] on div "Wysokość : 50 Kolor: brązowy Datowanie : [DATE] - [DATE] Kolory : brown Kraj po…" at bounding box center [242, 325] width 322 height 123
click at [123, 366] on button "Rozwiń więcej" at bounding box center [111, 370] width 60 height 10
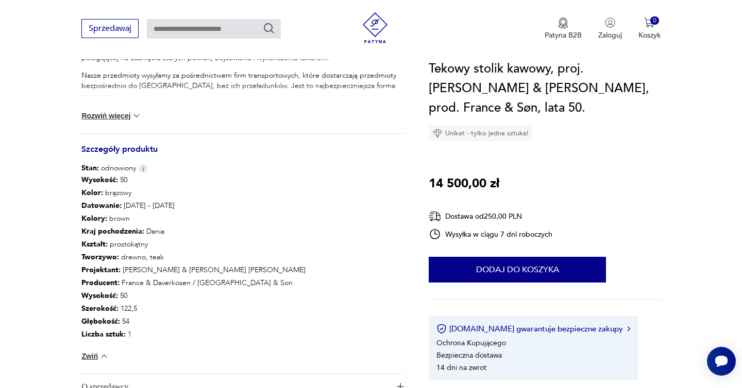
scroll to position [487, 0]
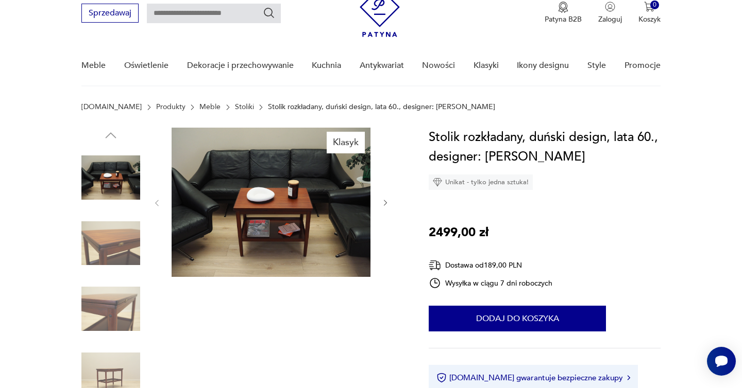
scroll to position [50, 0]
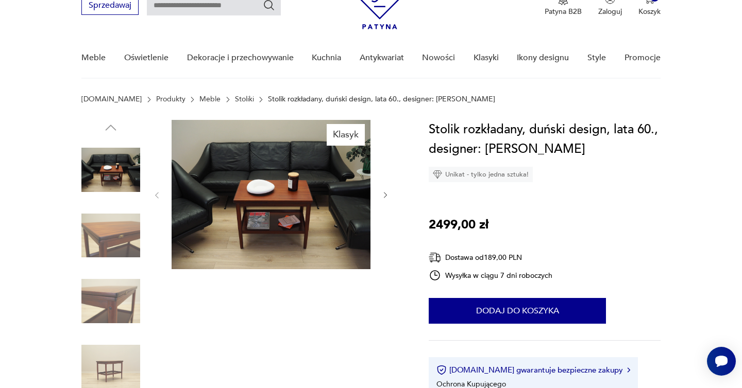
click at [114, 240] on img at bounding box center [110, 236] width 59 height 59
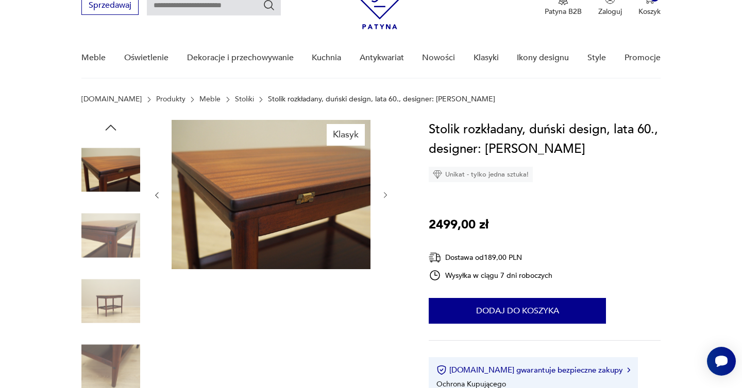
click at [113, 266] on div at bounding box center [110, 237] width 59 height 61
